Goal: Find contact information: Find contact information

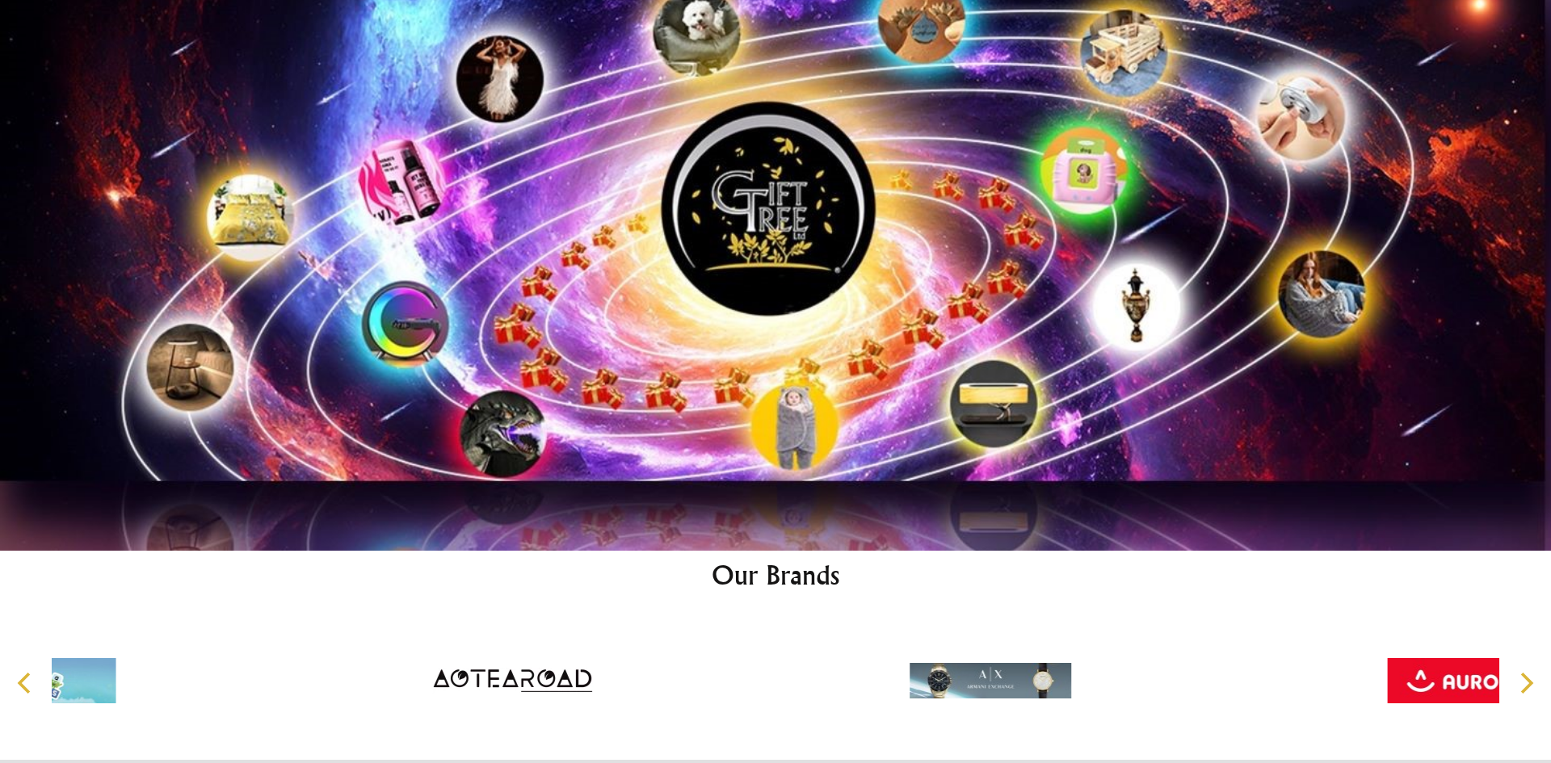
scroll to position [8711, 0]
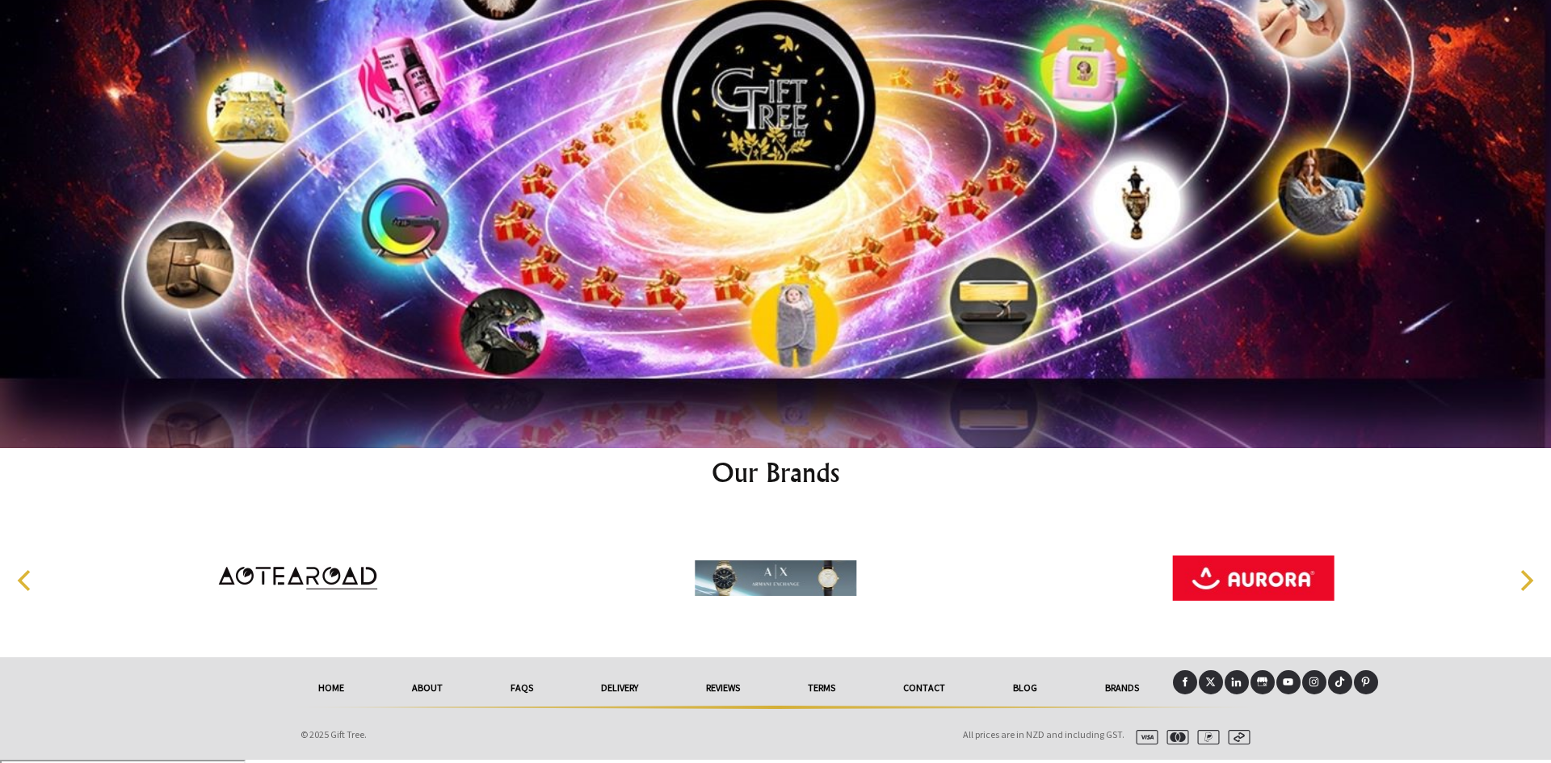
click at [917, 696] on link "Contact" at bounding box center [924, 689] width 110 height 36
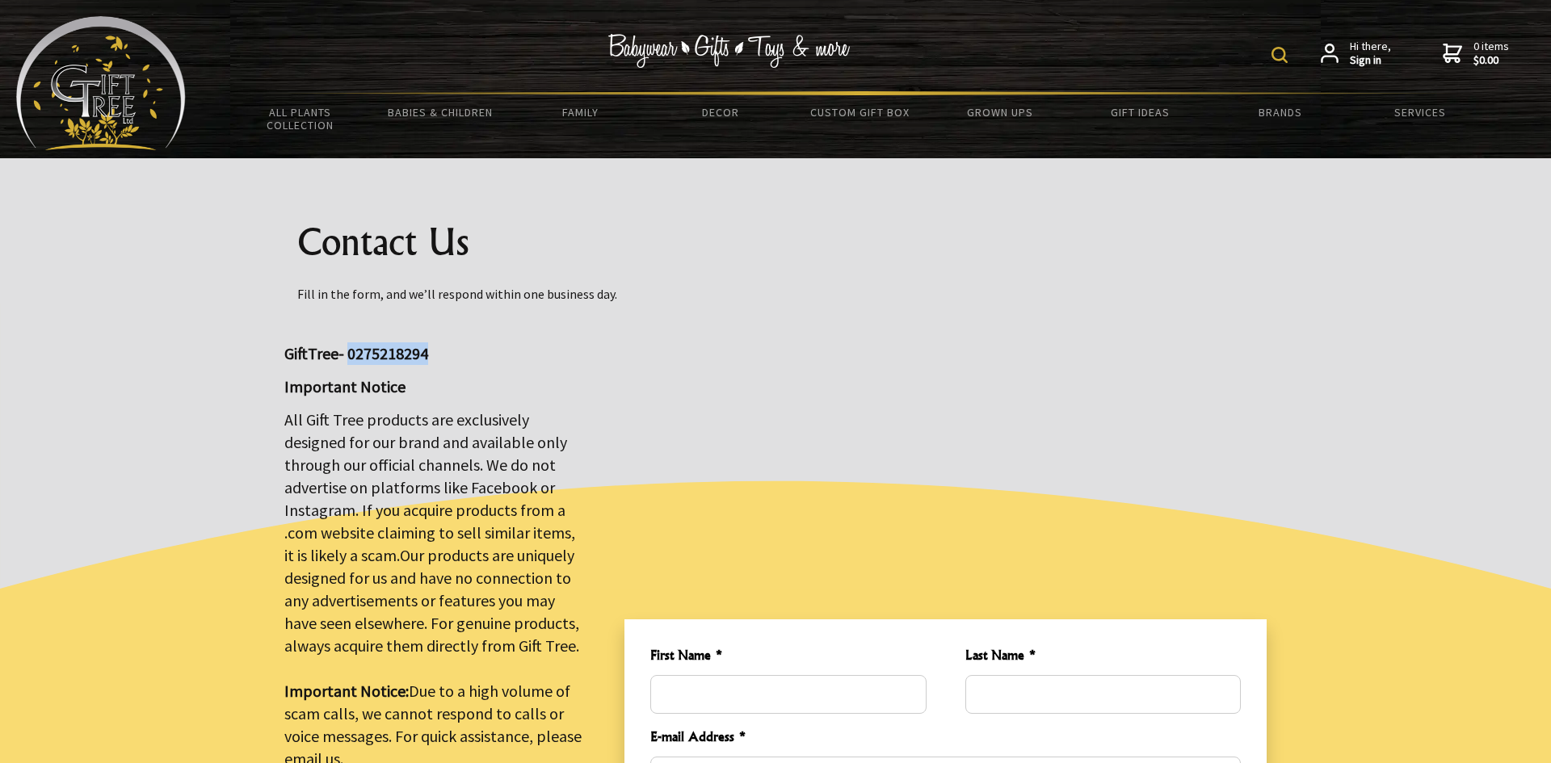
drag, startPoint x: 414, startPoint y: 352, endPoint x: 344, endPoint y: 364, distance: 70.4
click at [344, 364] on p "GiftTree- 0275218294" at bounding box center [434, 354] width 301 height 23
copy big "0275218294"
